Goal: Task Accomplishment & Management: Complete application form

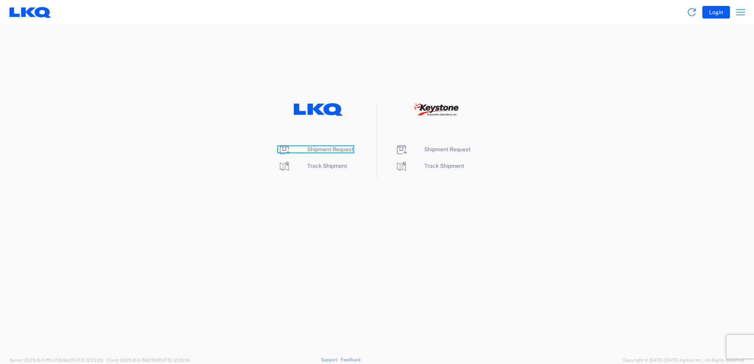
click at [326, 149] on span "Shipment Request" at bounding box center [330, 149] width 46 height 6
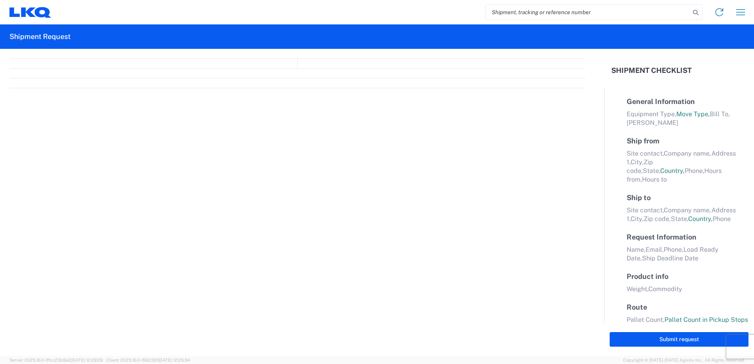
select select "FULL"
select select "LBS"
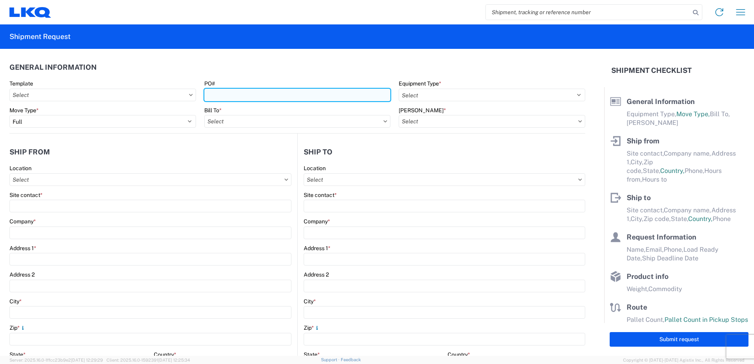
click at [250, 93] on input "PO#" at bounding box center [297, 95] width 187 height 13
type input "965-0137"
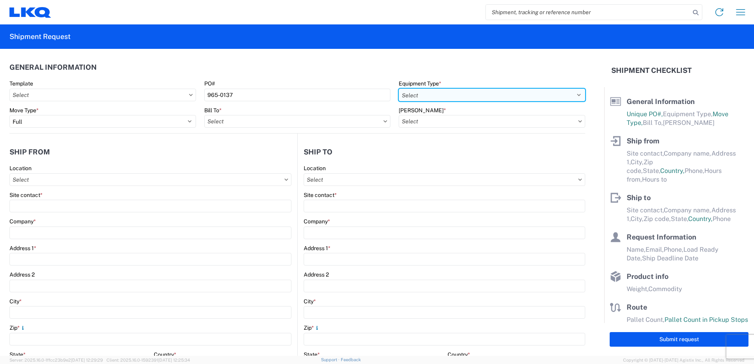
click at [573, 95] on select "Select 53’ Dry Van Flatbed Dropdeck (van) Lowboy (flatbed) Rail" at bounding box center [492, 95] width 187 height 13
select select "STDV"
click at [399, 89] on select "Select 53’ Dry Van Flatbed Dropdeck (van) Lowboy (flatbed) Rail" at bounding box center [492, 95] width 187 height 13
click at [355, 122] on input "Bill To *" at bounding box center [297, 121] width 187 height 13
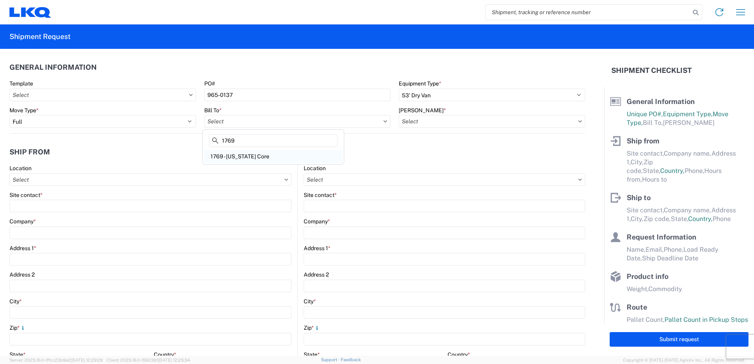
type input "1769"
click at [286, 154] on div "1769 - [US_STATE] Core" at bounding box center [273, 156] width 138 height 13
type input "1769 - [US_STATE] Core"
click at [571, 121] on input "[PERSON_NAME] *" at bounding box center [492, 121] width 187 height 13
click at [579, 121] on icon at bounding box center [581, 121] width 4 height 2
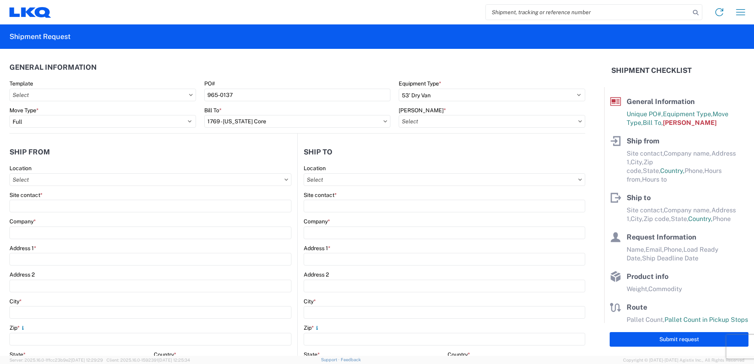
click at [579, 121] on icon at bounding box center [581, 121] width 4 height 2
click at [469, 120] on input "Bill Code *" at bounding box center [492, 121] width 187 height 13
type input "1769"
click at [448, 156] on div "1769-1300-50180-0000 - 1769 Freight In - Cores" at bounding box center [466, 156] width 138 height 13
type input "1769-1300-50180-0000 - 1769 Freight In - Cores"
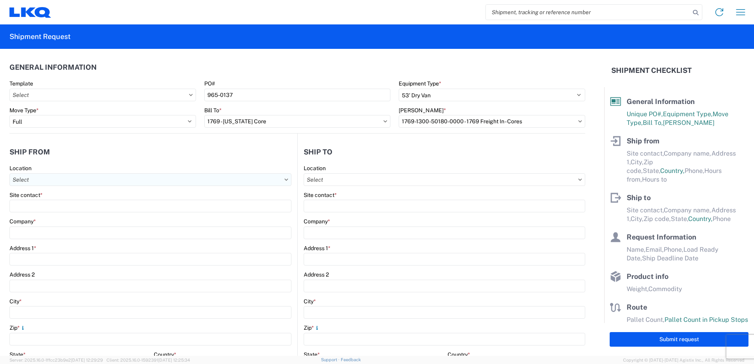
click at [236, 180] on input "Location" at bounding box center [150, 180] width 282 height 13
type input "7165"
click at [88, 215] on div "7165 - LKQ Canada - Ponoka AB" at bounding box center [90, 215] width 158 height 13
type input "7165 - LKQ Canada - Ponoka AB"
type input "LKQ Corporation"
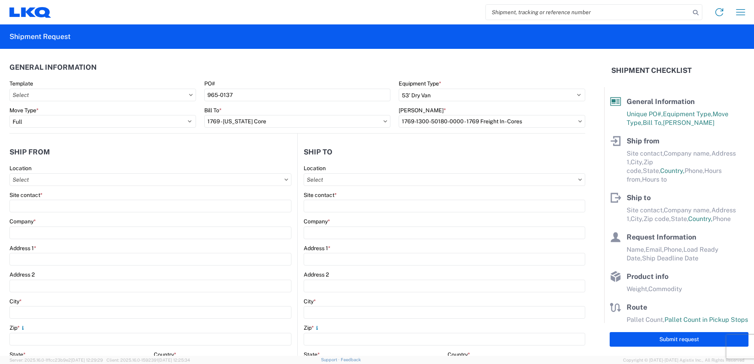
type input "430054 Range Road 261 Lot 2"
type input "Ponoka"
type input "T4J1R4"
select select
select select "CA"
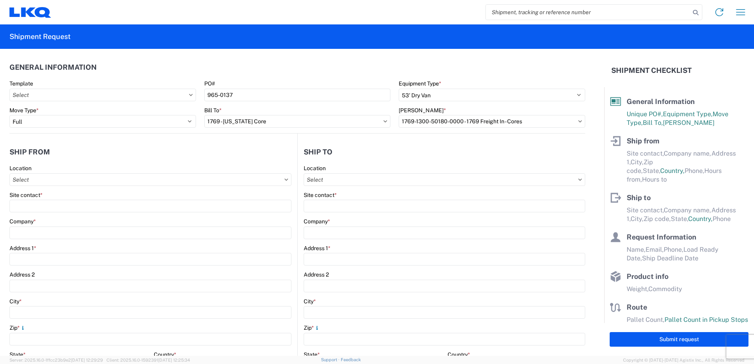
type input "07:00"
type input "17:00"
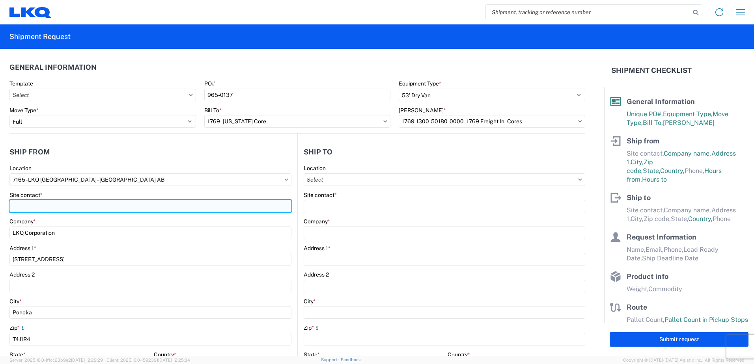
click at [71, 205] on input "Site contact *" at bounding box center [150, 206] width 282 height 13
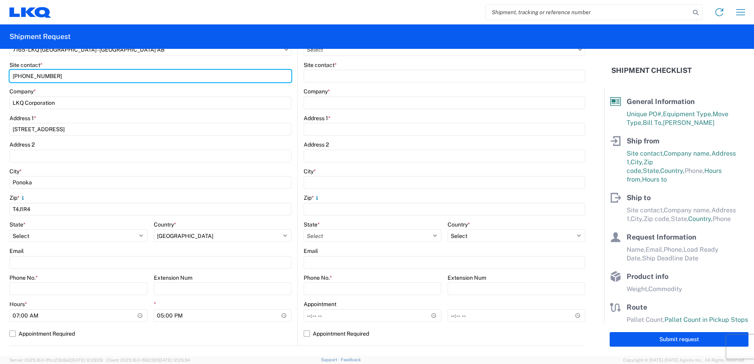
scroll to position [197, 0]
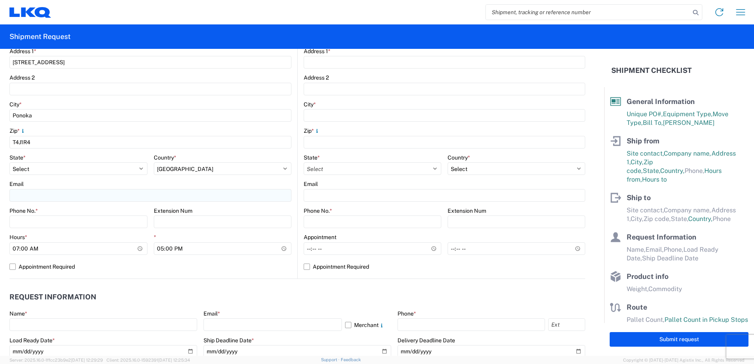
type input "403-783-5189"
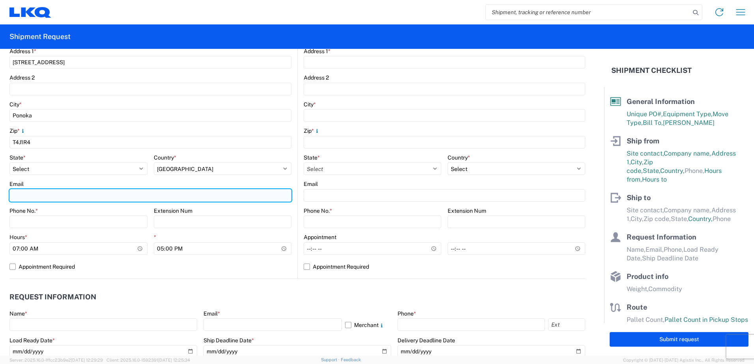
click at [27, 193] on input "Email" at bounding box center [150, 195] width 282 height 13
type input "cldutka@lkqcorp.com"
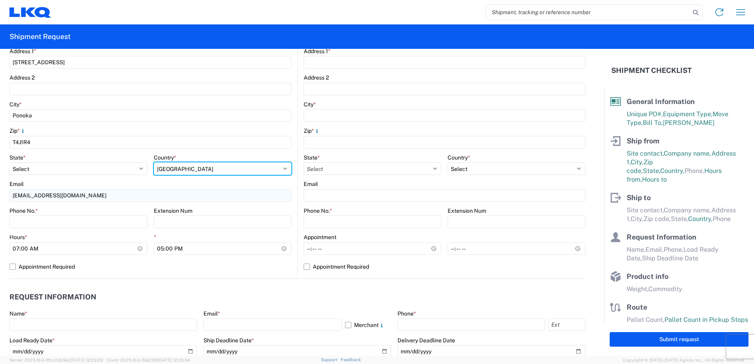
select select "US"
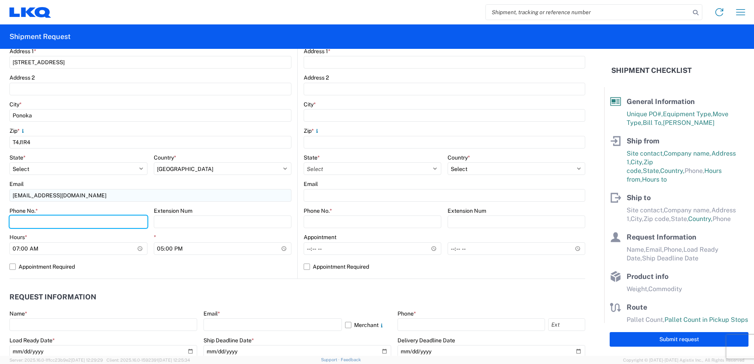
type input "4037835189"
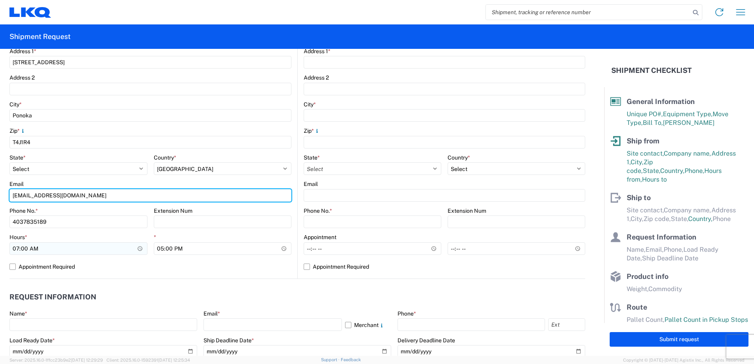
type input "msmetzger@lkqcorp.com"
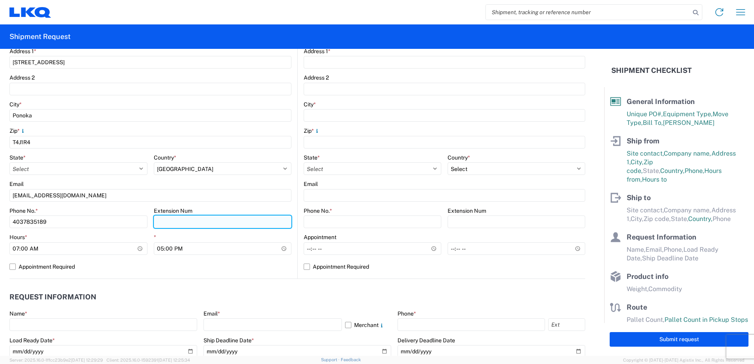
click at [183, 225] on input "Extension Num" at bounding box center [223, 222] width 138 height 13
type input "3305"
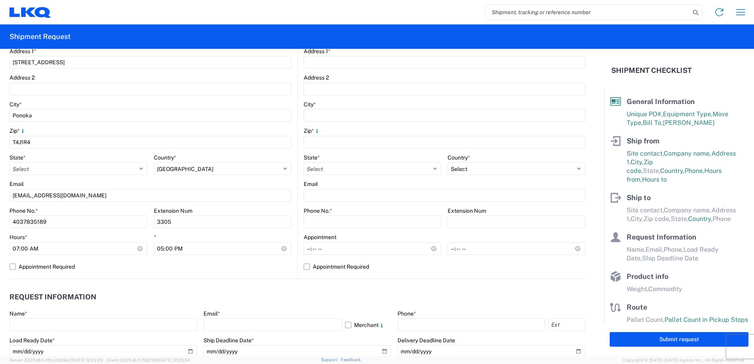
click at [13, 266] on label "Appointment Required" at bounding box center [150, 267] width 282 height 13
click at [0, 0] on input "Appointment Required" at bounding box center [0, 0] width 0 height 0
select select "US"
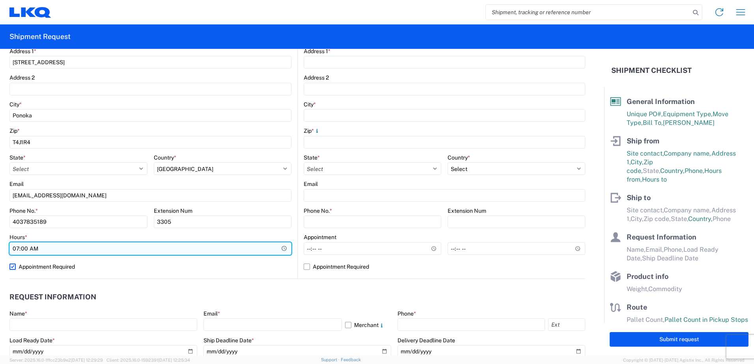
click at [15, 247] on input "07:00" at bounding box center [150, 249] width 282 height 13
type input "08:30"
click at [79, 253] on input "08:30" at bounding box center [150, 249] width 282 height 13
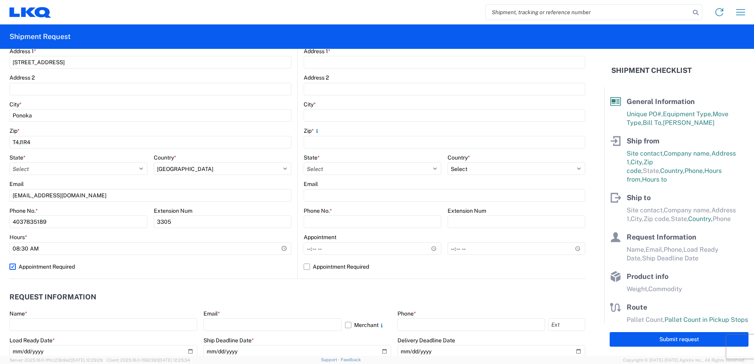
click at [137, 270] on label "Appointment Required" at bounding box center [150, 267] width 282 height 13
click at [0, 0] on input "Appointment Required" at bounding box center [0, 0] width 0 height 0
select select "US"
click at [13, 268] on label "Appointment Required" at bounding box center [150, 267] width 282 height 13
click at [0, 0] on input "Appointment Required" at bounding box center [0, 0] width 0 height 0
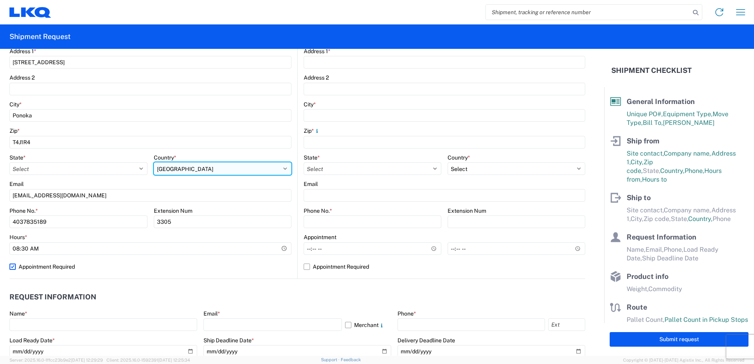
click at [286, 169] on select "Select Afghanistan Åland Islands Albania Algeria American Samoa Andorra Angola …" at bounding box center [223, 168] width 138 height 13
select select "CA"
click at [154, 162] on select "Select Afghanistan Åland Islands Albania Algeria American Samoa Andorra Angola …" at bounding box center [223, 168] width 138 height 13
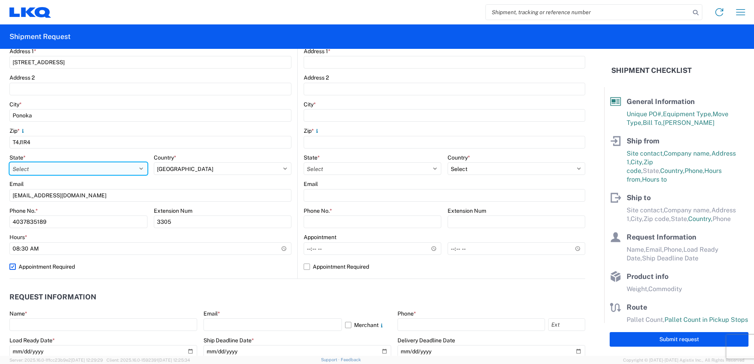
click at [140, 170] on select "Select Alberta British Columbia Manitoba New Brunswick Newfoundland and Labrado…" at bounding box center [78, 168] width 138 height 13
select select "AB"
click at [9, 162] on select "Select Alberta British Columbia Manitoba New Brunswick Newfoundland and Labrado…" at bounding box center [78, 168] width 138 height 13
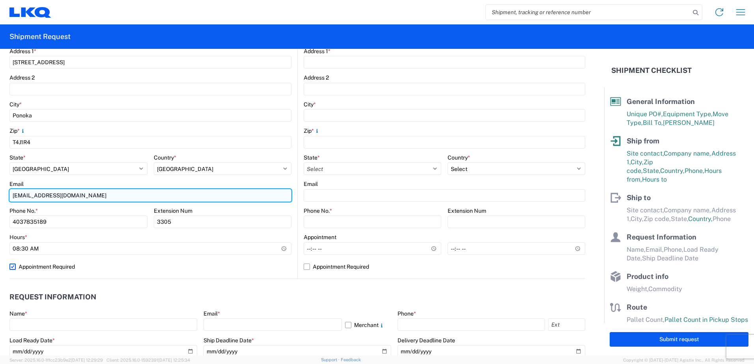
click at [78, 198] on input "msmetzger@lkqcorp.com" at bounding box center [150, 195] width 282 height 13
type input "m"
click at [62, 194] on input "Email" at bounding box center [150, 195] width 282 height 13
type input "m"
click at [64, 197] on input "Email" at bounding box center [150, 195] width 282 height 13
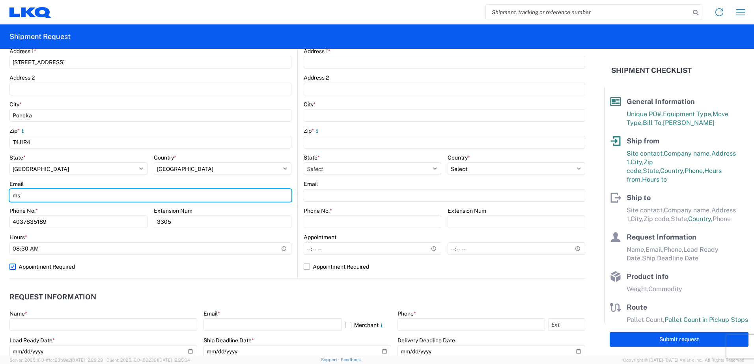
type input "m"
type input "cldutka@lkqcorp.com"
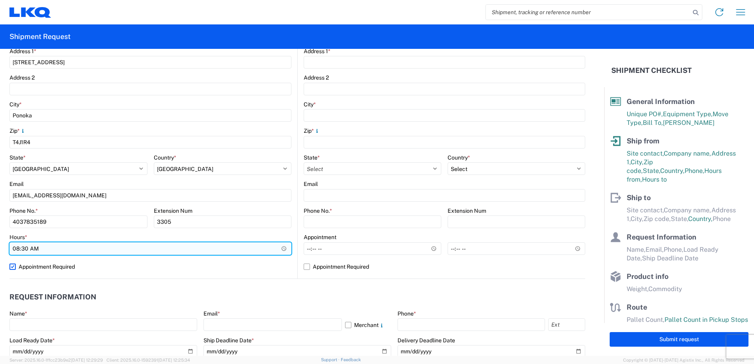
click at [91, 244] on input "08:30" at bounding box center [150, 249] width 282 height 13
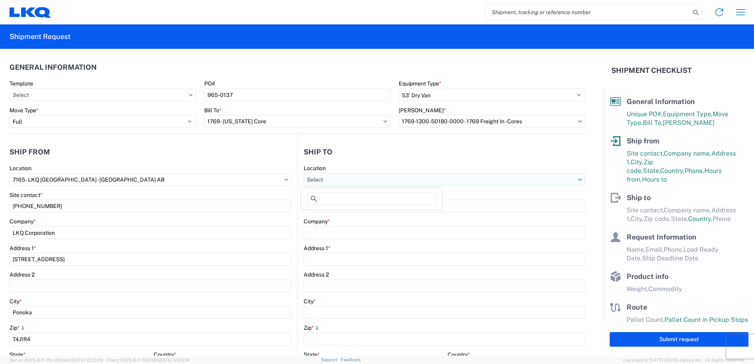
click at [556, 179] on input "Location" at bounding box center [445, 180] width 282 height 13
type input "1769"
click at [343, 215] on div "1769 - California Core" at bounding box center [372, 215] width 138 height 13
type input "1769 - California Core"
type input "LKQ Corporation"
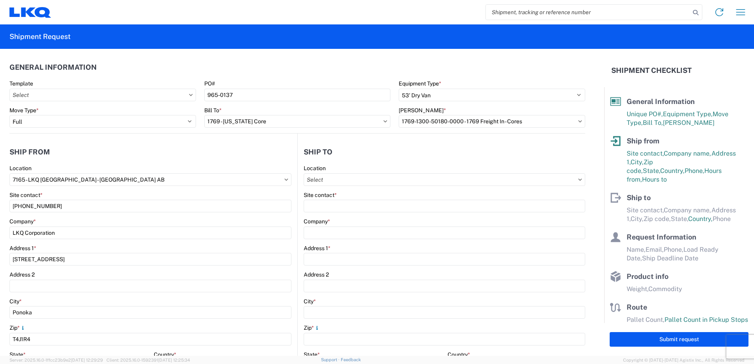
type input "405 S Wanamaker Ave"
type input "Ontario"
type input "91761"
select select "CA"
select select "US"
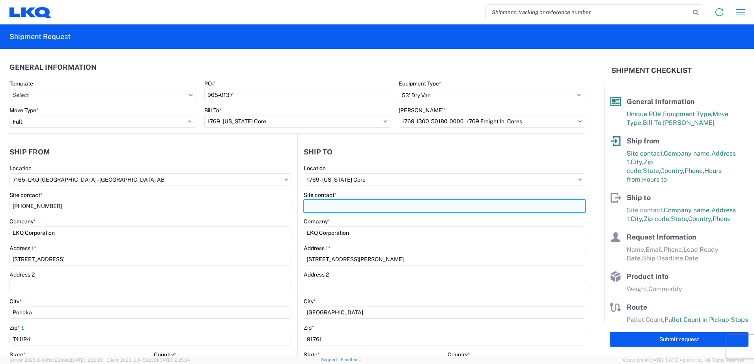
click at [335, 205] on input "Site contact *" at bounding box center [445, 206] width 282 height 13
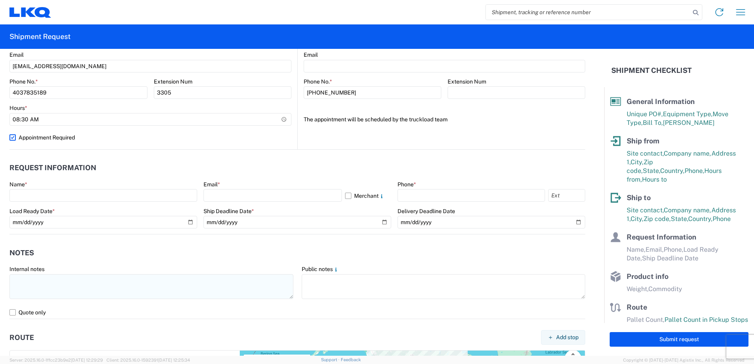
scroll to position [315, 0]
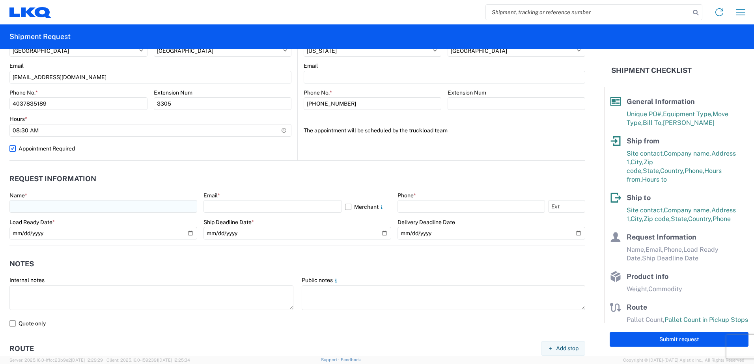
type input "908-208-2658"
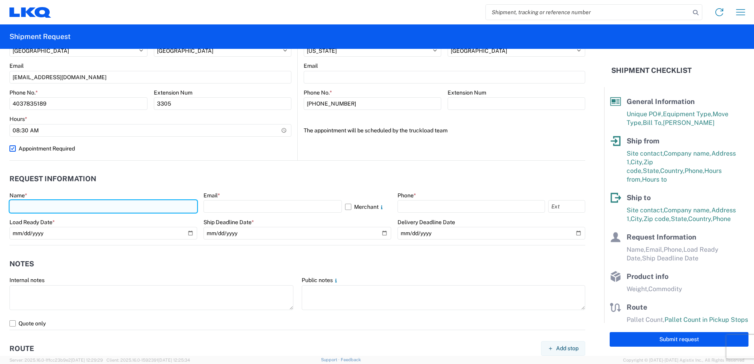
click at [56, 204] on input "text" at bounding box center [103, 206] width 188 height 13
type input "Carmen Dutka"
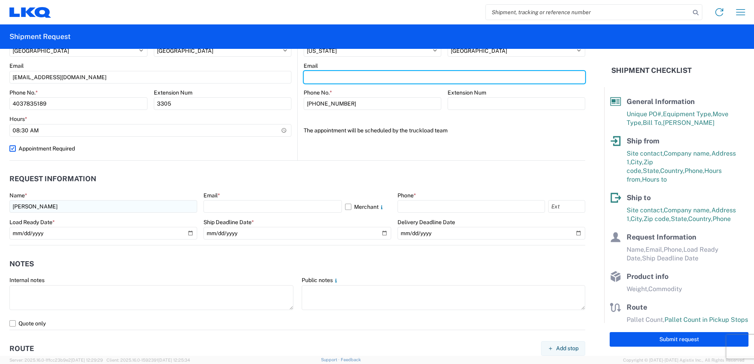
type input "cldutka@lkqcorp.com"
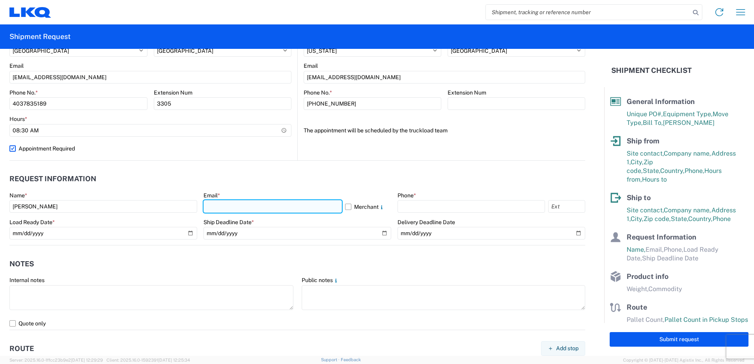
click at [232, 201] on input "text" at bounding box center [272, 206] width 138 height 13
type input "cldutka@lkqcorp.com"
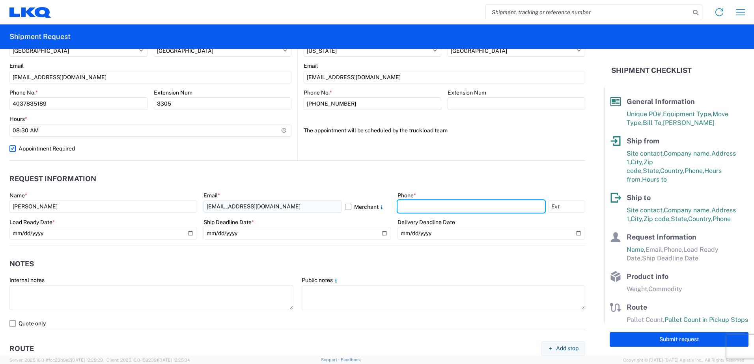
type input "4037835189"
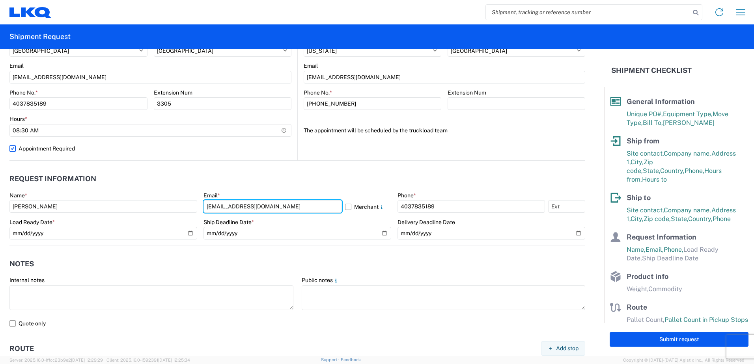
type input "msmetzger@lkqcorp.com"
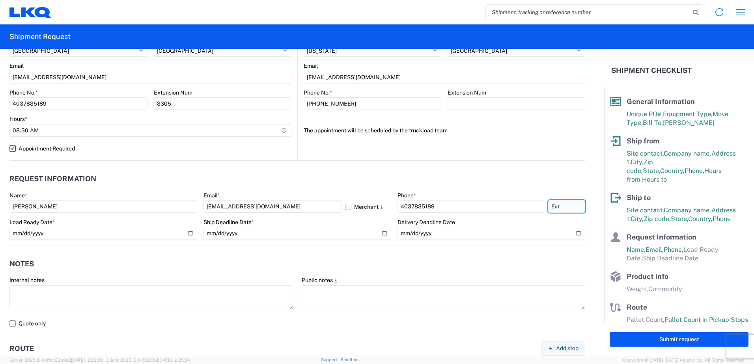
click at [567, 207] on input "text" at bounding box center [566, 206] width 37 height 13
type input "3305"
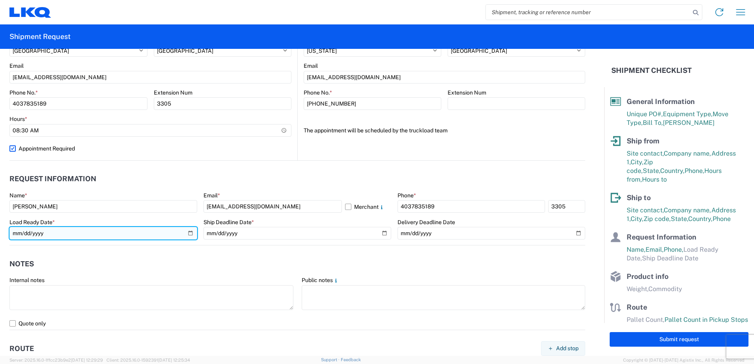
click at [146, 234] on input "date" at bounding box center [103, 233] width 188 height 13
click at [186, 234] on input "date" at bounding box center [103, 233] width 188 height 13
type input "2025-08-15"
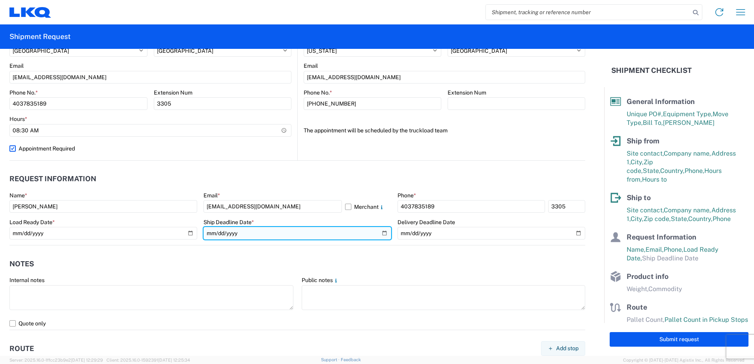
click at [379, 234] on input "date" at bounding box center [297, 233] width 188 height 13
type input "2025-08-20"
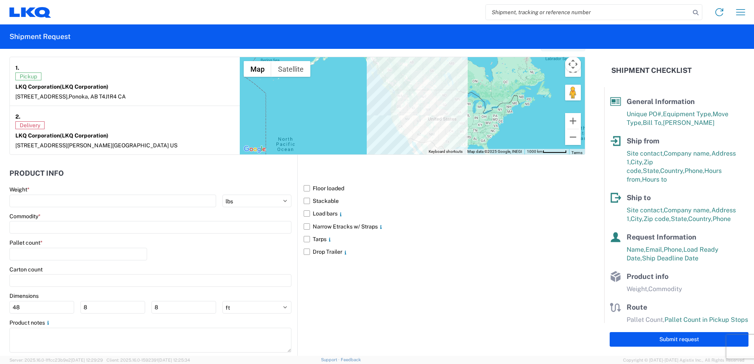
scroll to position [639, 0]
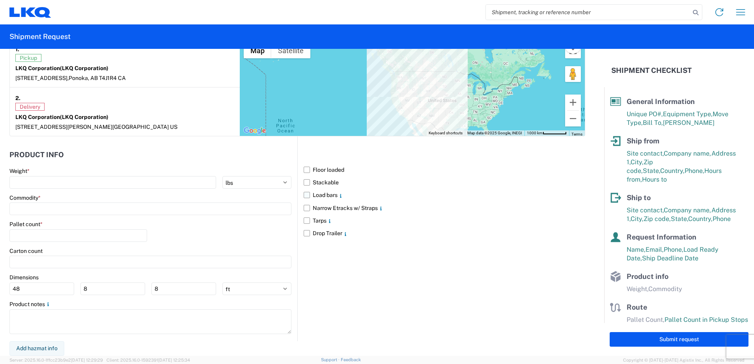
click at [304, 197] on label "Load bars" at bounding box center [445, 195] width 282 height 13
click at [0, 0] on input "Load bars" at bounding box center [0, 0] width 0 height 0
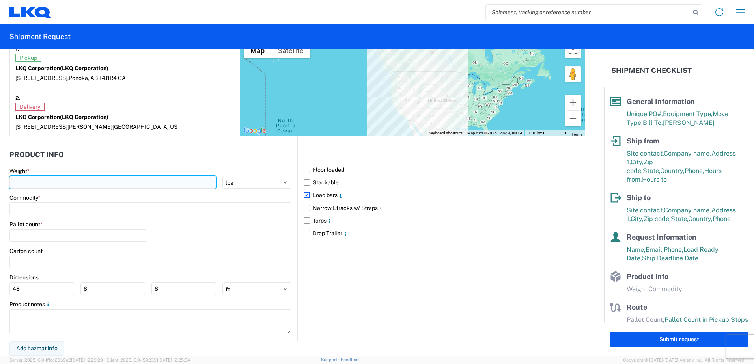
click at [40, 181] on input "number" at bounding box center [112, 182] width 207 height 13
type input "38587"
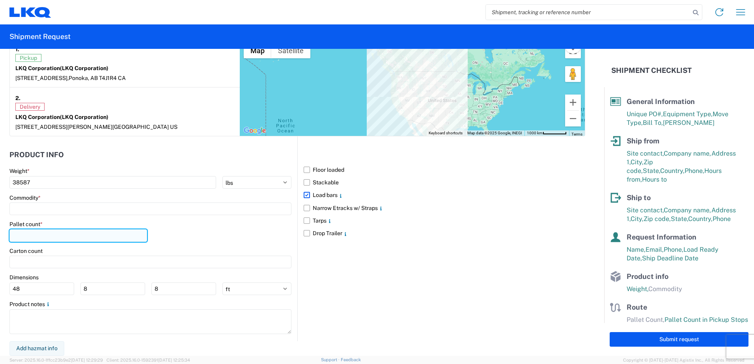
click at [65, 236] on input "number" at bounding box center [78, 236] width 138 height 13
type input "24"
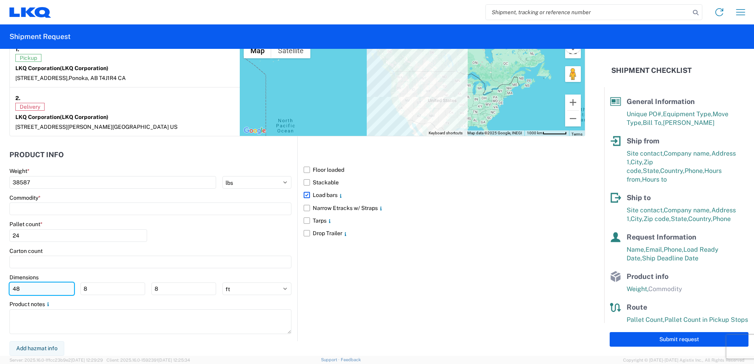
click at [27, 285] on input "48" at bounding box center [41, 289] width 65 height 13
type input "4"
type input "53"
click at [91, 290] on input "8" at bounding box center [112, 289] width 65 height 13
type input "0"
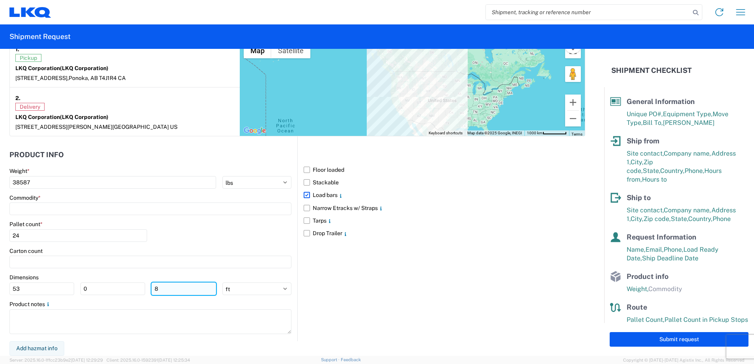
click at [161, 291] on input "8" at bounding box center [183, 289] width 65 height 13
type input "0"
click at [30, 210] on input at bounding box center [150, 209] width 282 height 13
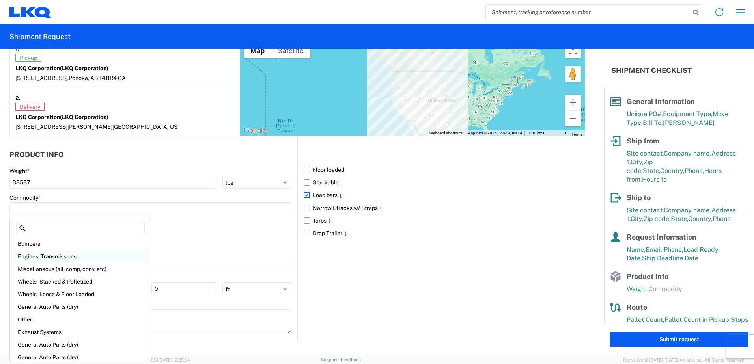
click at [76, 253] on div "Engines, Transmissions" at bounding box center [80, 256] width 138 height 13
type input "Engines, Transmissions"
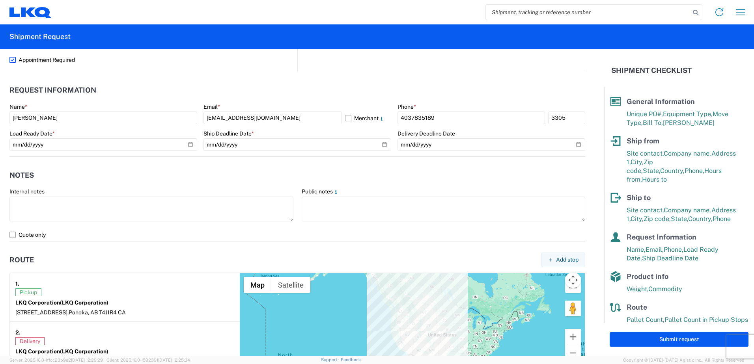
scroll to position [402, 0]
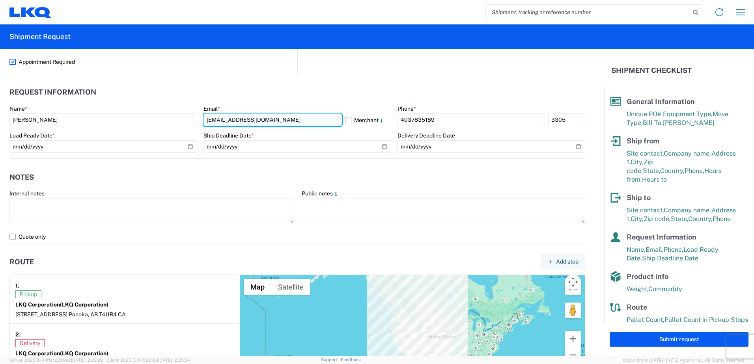
drag, startPoint x: 271, startPoint y: 120, endPoint x: 204, endPoint y: 121, distance: 66.3
click at [204, 121] on input "msmetzger@lkqcorp.com" at bounding box center [272, 120] width 138 height 13
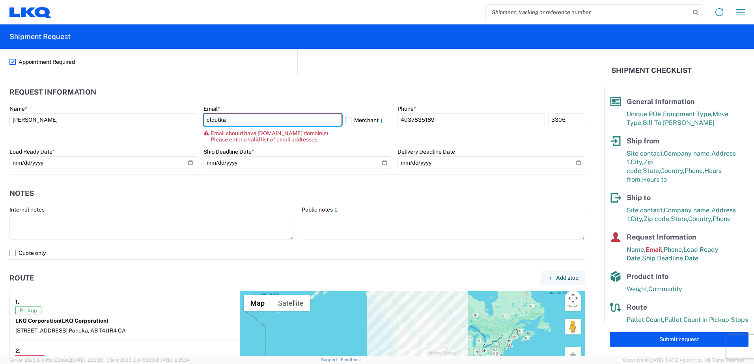
click at [282, 119] on input "cldutka" at bounding box center [272, 120] width 138 height 13
type input "cldutka@lkqcorp.com"
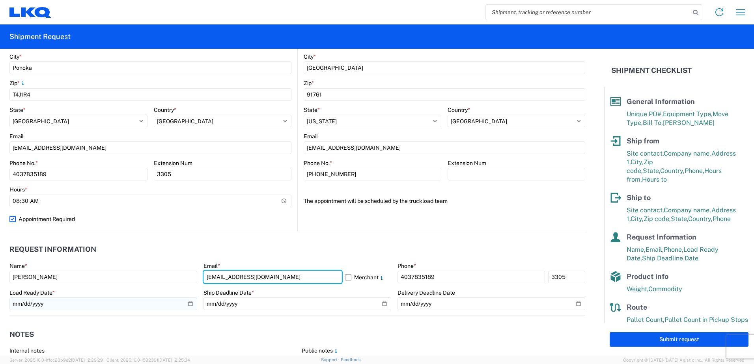
scroll to position [245, 0]
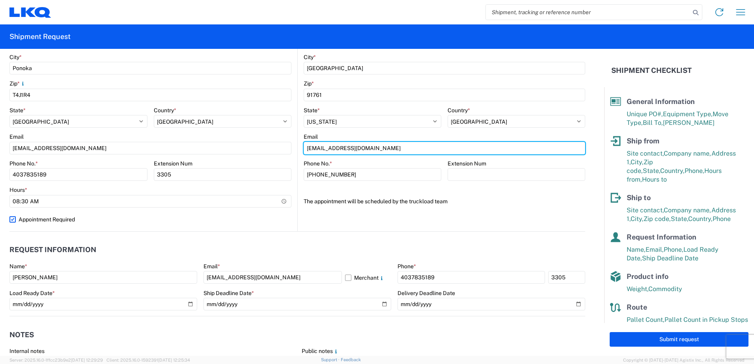
drag, startPoint x: 363, startPoint y: 150, endPoint x: 298, endPoint y: 152, distance: 65.5
click at [298, 152] on main "1769 Location 1769 - California Core Site contact * 908-208-2658 Company * LKQ …" at bounding box center [441, 66] width 287 height 293
type input "msmetzger@lkqcorp.com"
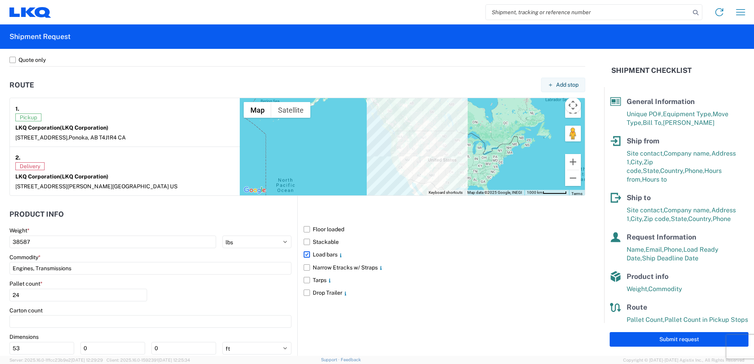
scroll to position [639, 0]
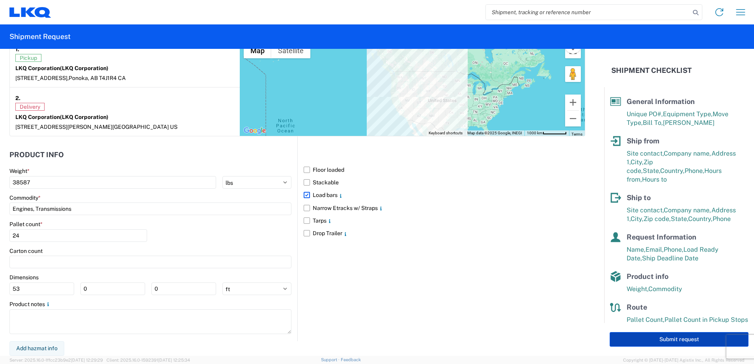
click at [656, 341] on button "Submit request" at bounding box center [679, 339] width 139 height 15
select select "US"
